Goal: Information Seeking & Learning: Check status

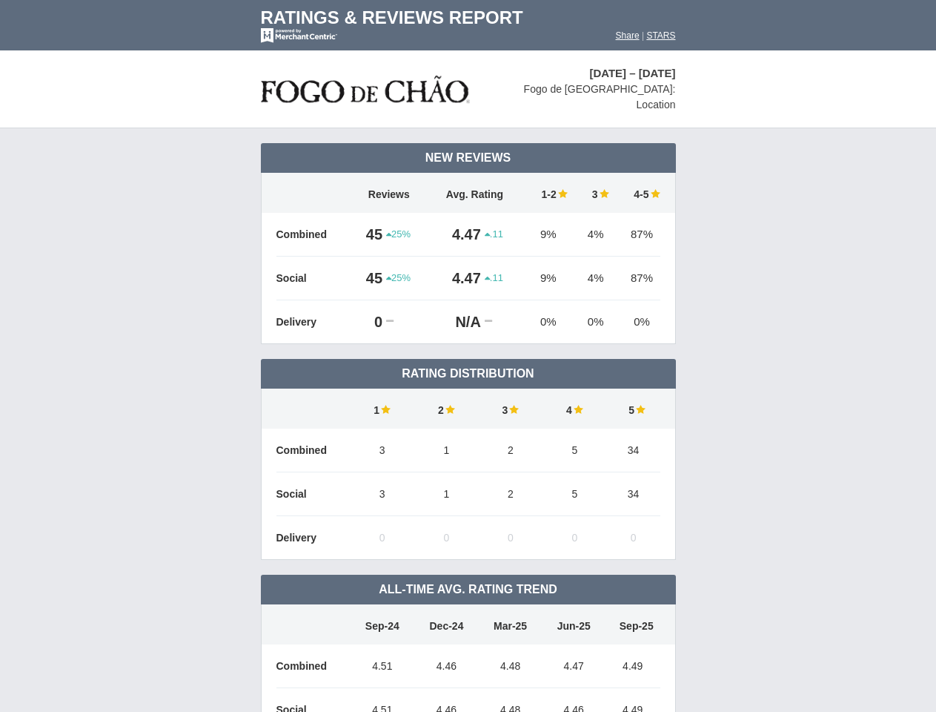
click at [468, 359] on td "Rating Distribution" at bounding box center [468, 374] width 415 height 30
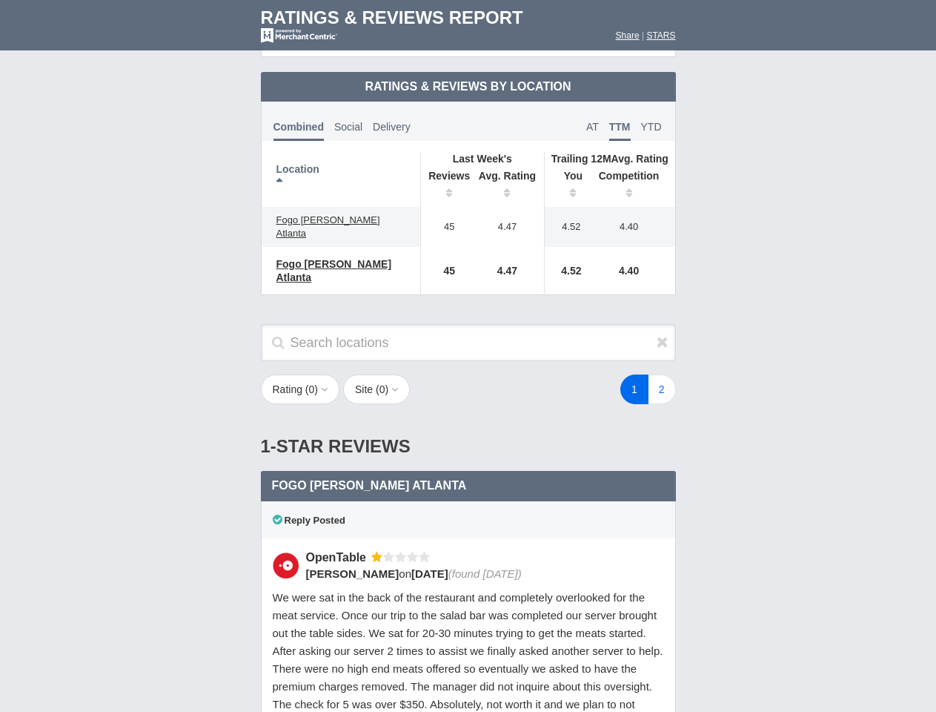
scroll to position [718, 0]
